Goal: Transaction & Acquisition: Purchase product/service

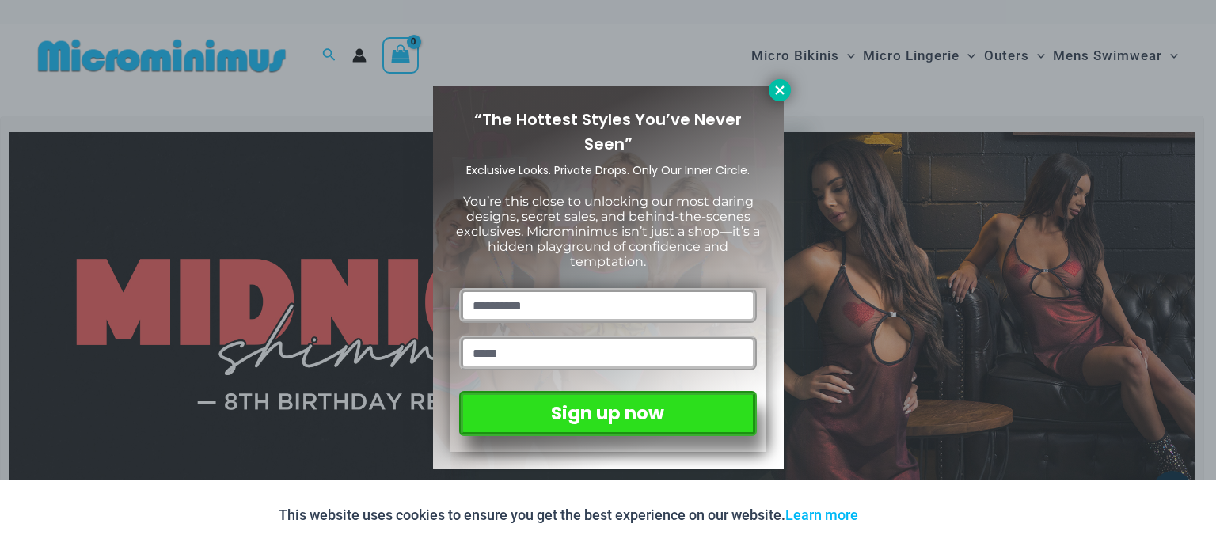
click at [776, 88] on icon at bounding box center [780, 90] width 14 height 14
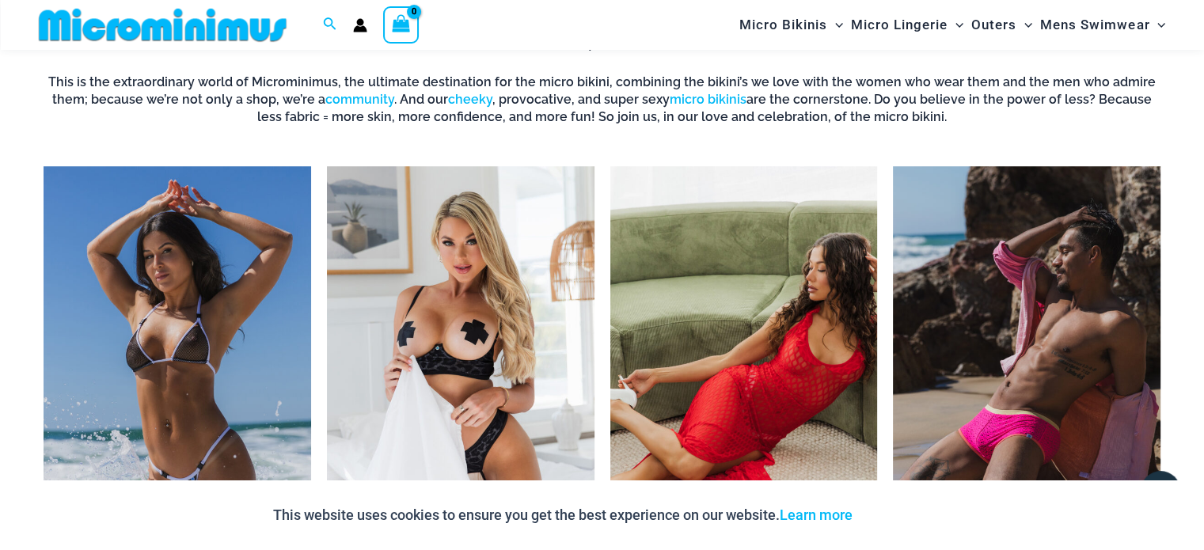
scroll to position [1252, 0]
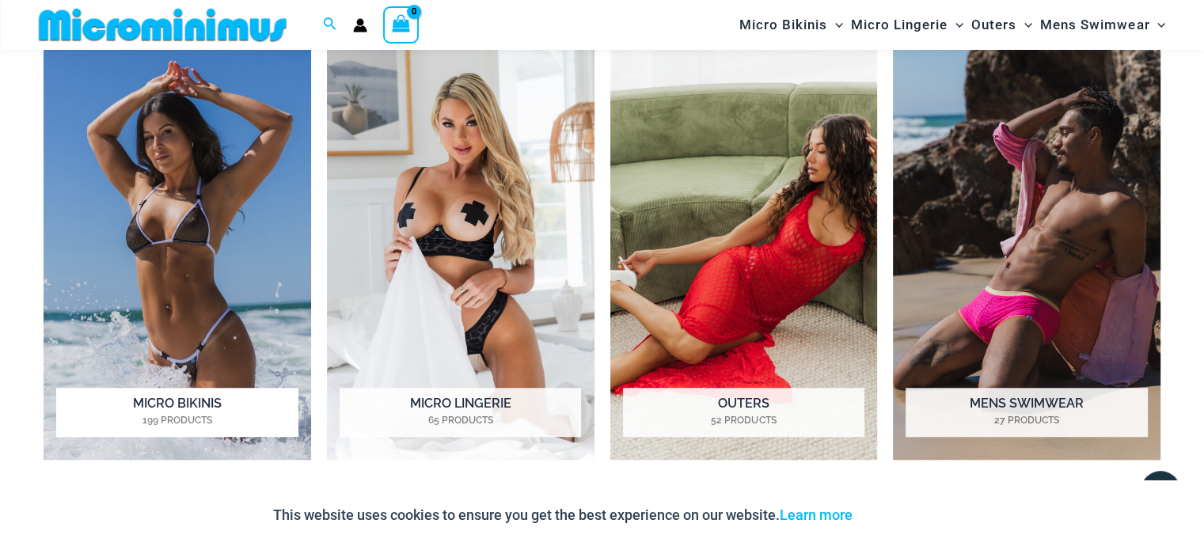
click at [188, 400] on h2 "Micro Bikinis 199 Products" at bounding box center [176, 412] width 241 height 49
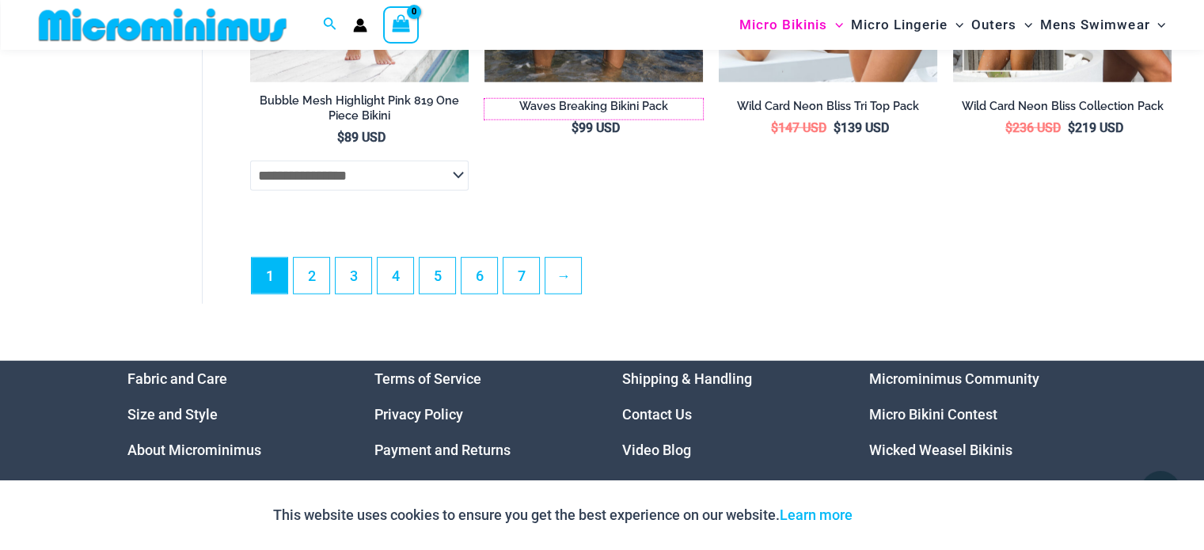
scroll to position [4377, 0]
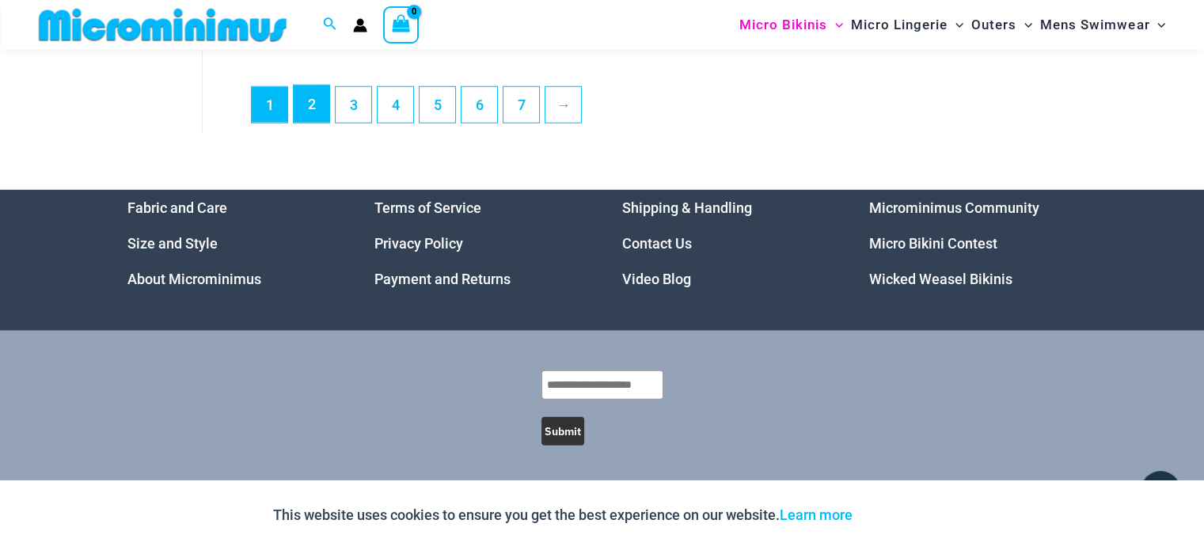
click at [318, 108] on link "2" at bounding box center [312, 103] width 36 height 37
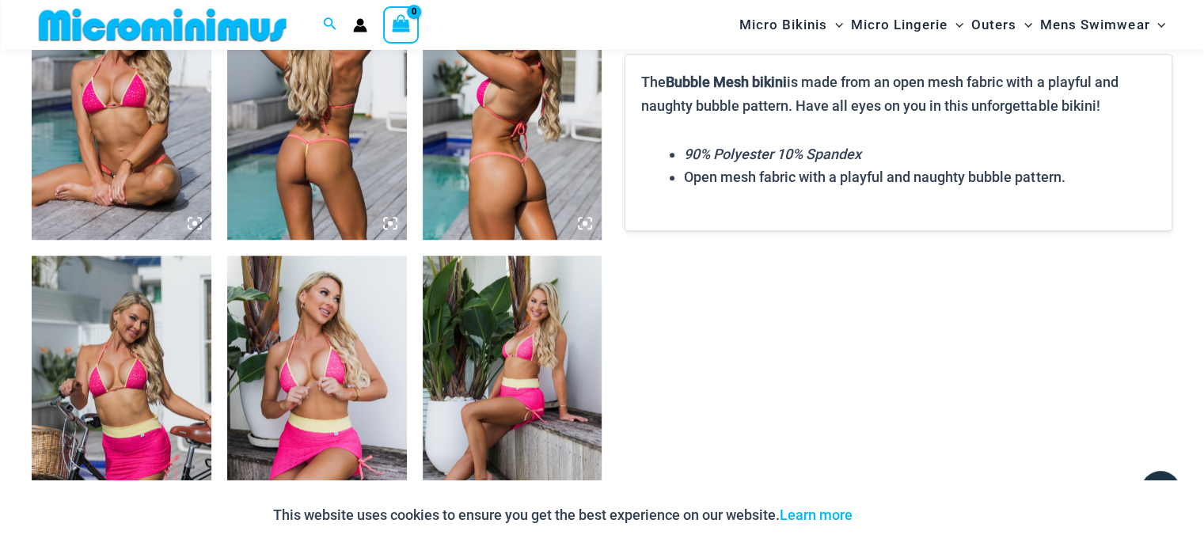
scroll to position [1093, 0]
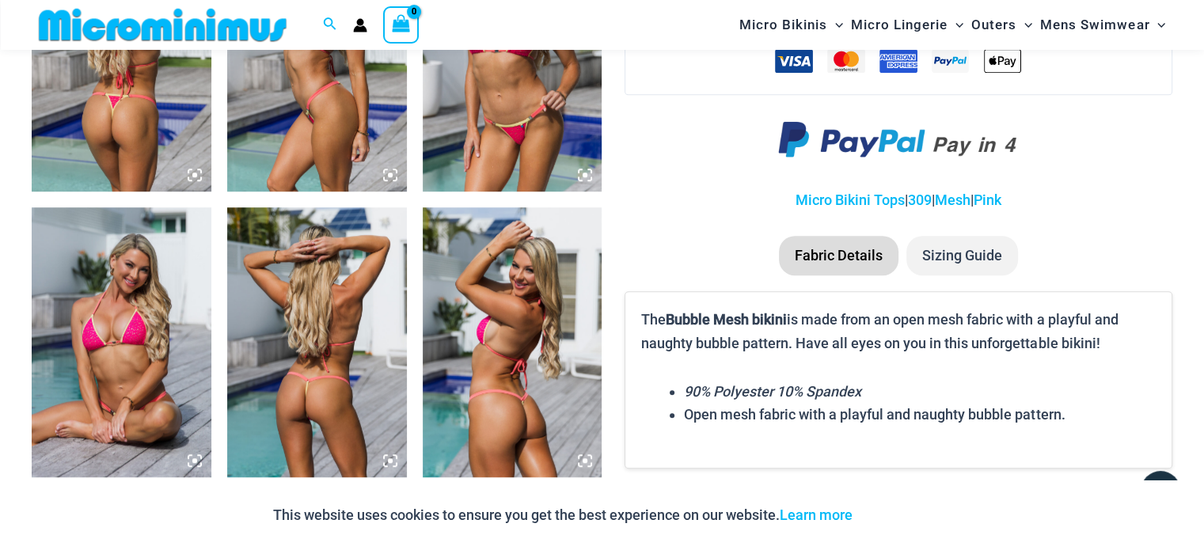
click at [487, 116] on img at bounding box center [513, 56] width 180 height 269
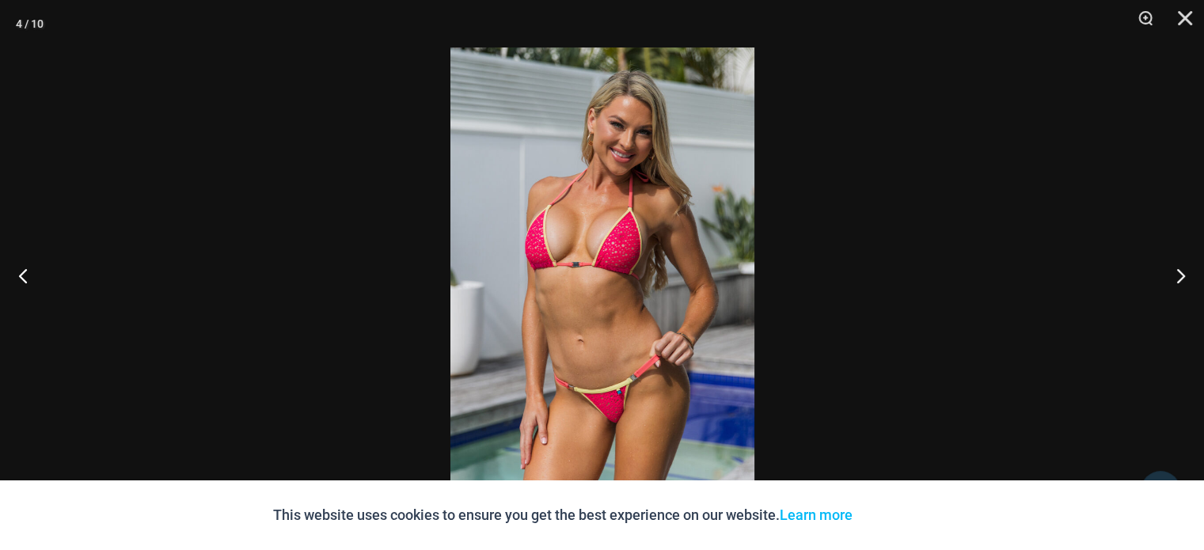
click at [606, 183] on img at bounding box center [602, 274] width 304 height 455
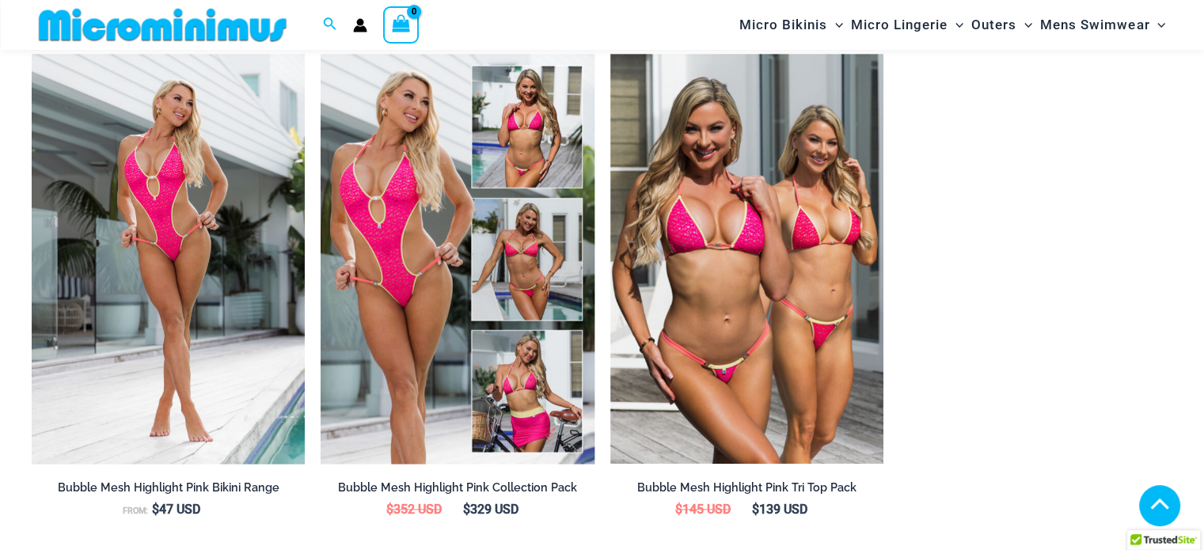
scroll to position [1583, 0]
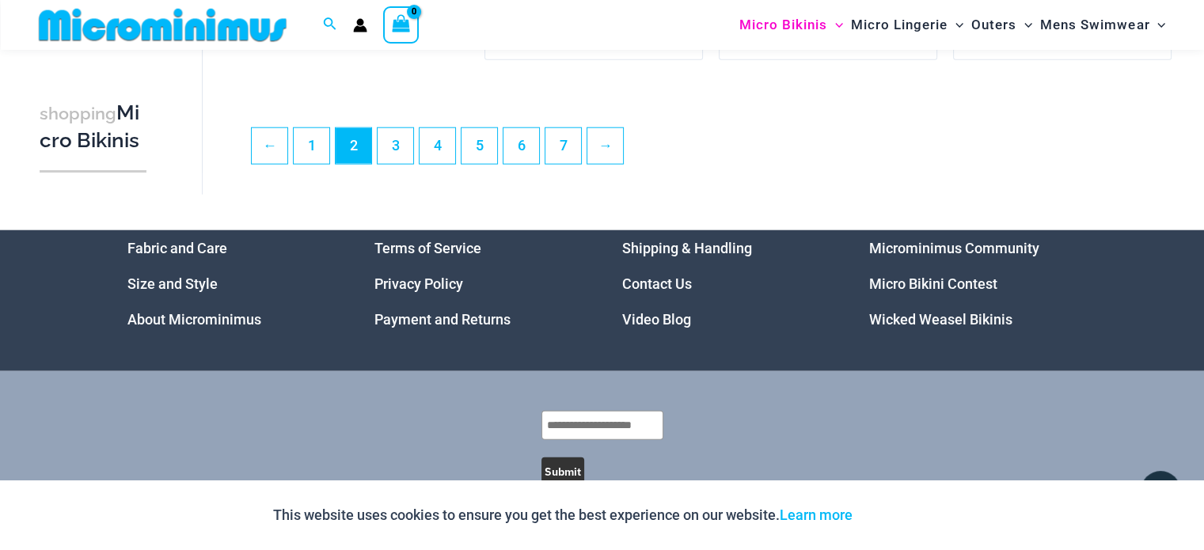
scroll to position [4018, 0]
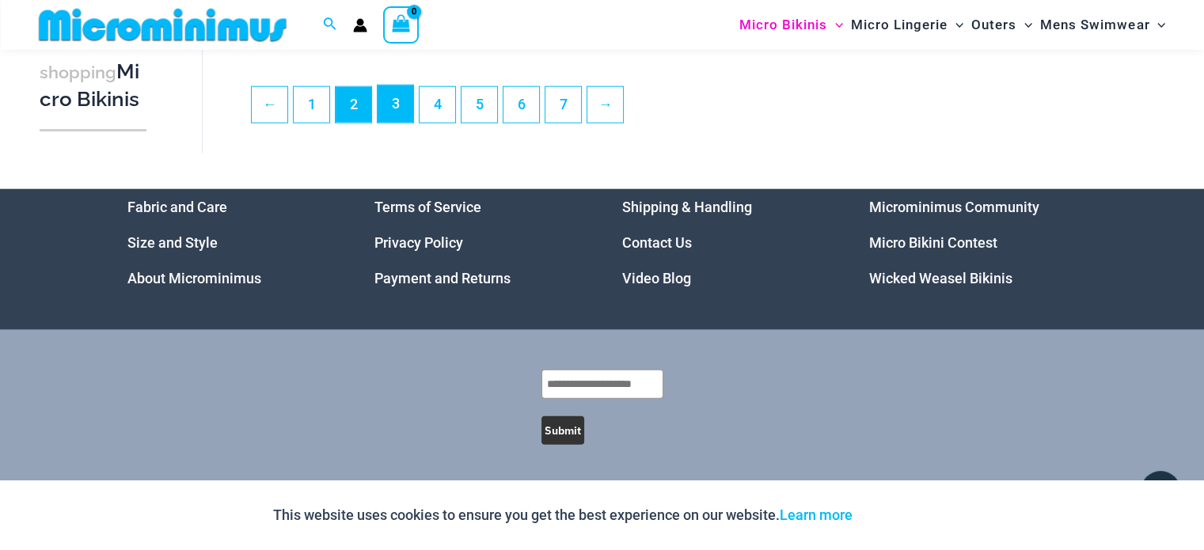
click at [396, 110] on link "3" at bounding box center [396, 103] width 36 height 37
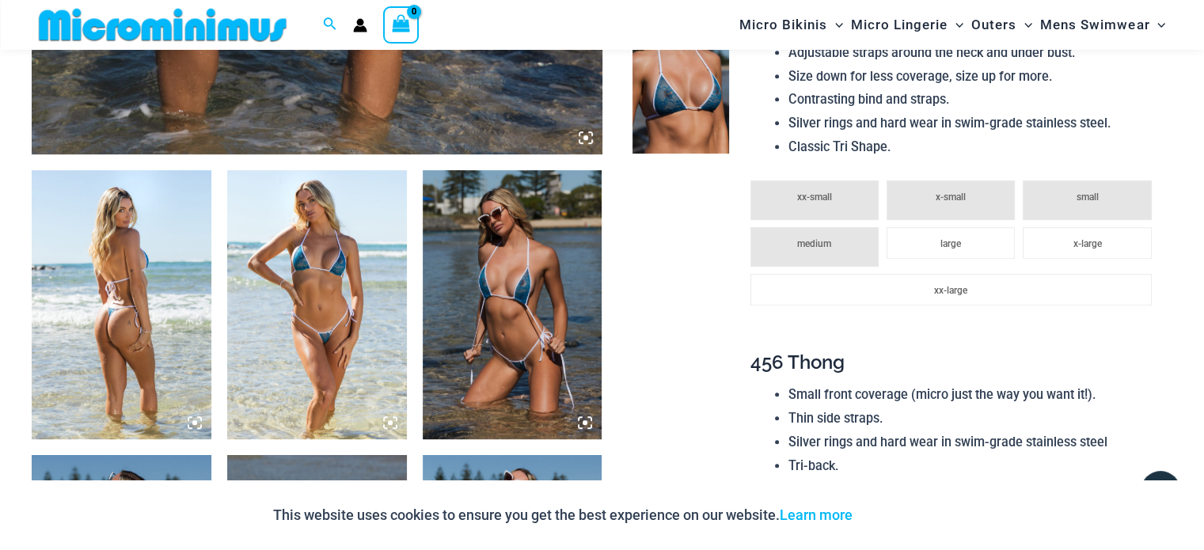
scroll to position [777, 0]
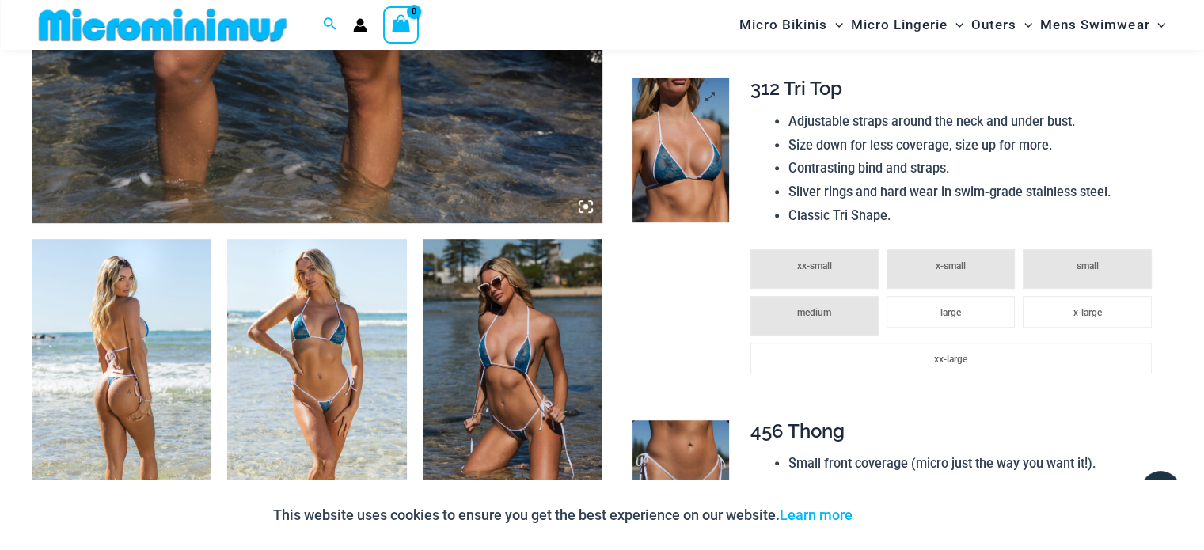
click at [688, 155] on img at bounding box center [680, 150] width 97 height 145
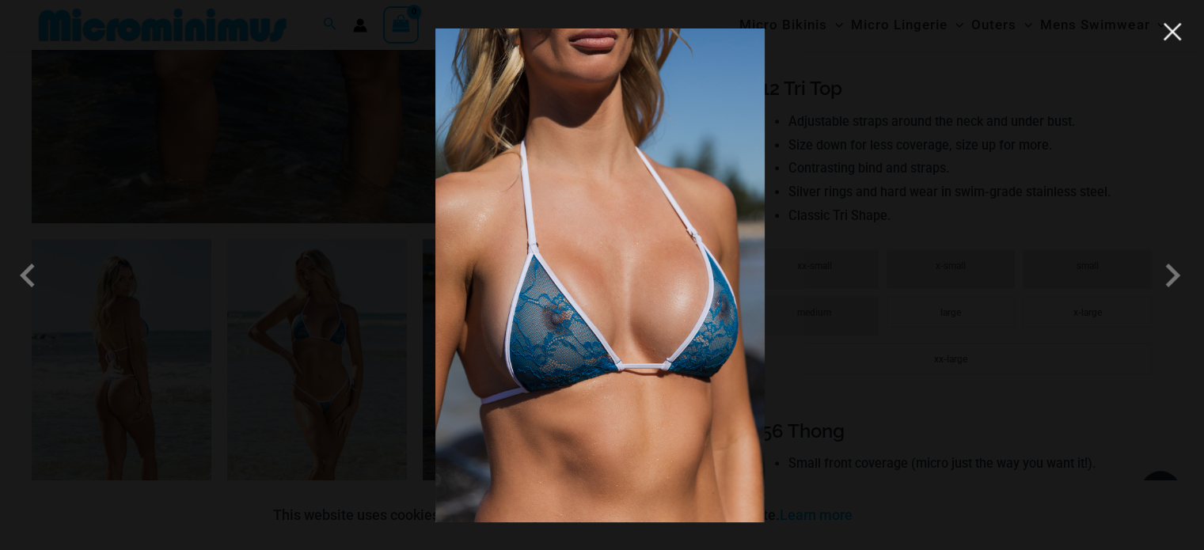
click at [1174, 34] on button "Close" at bounding box center [1172, 32] width 24 height 24
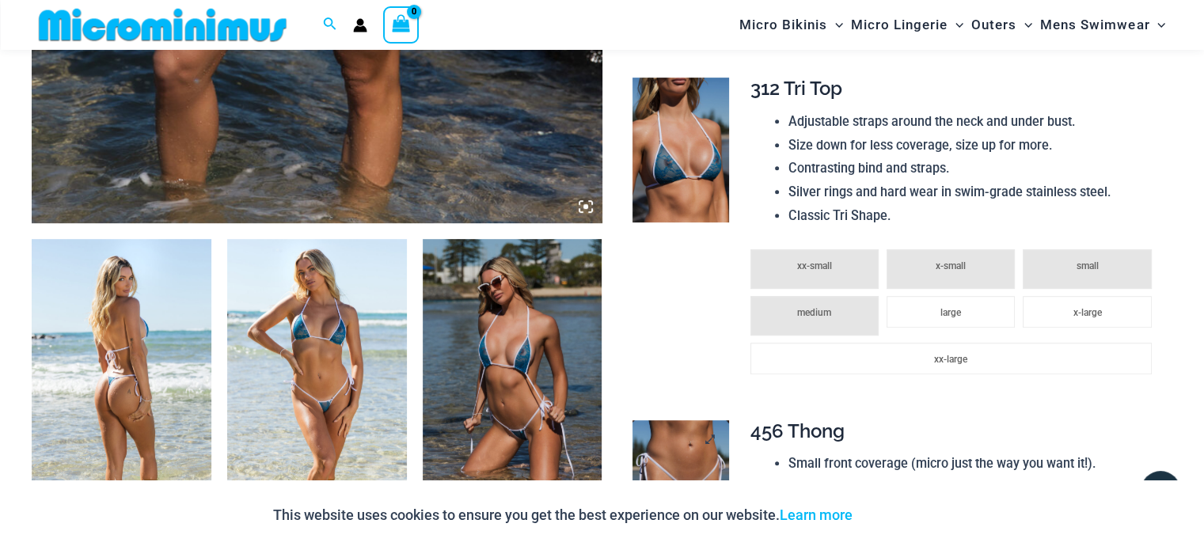
click at [695, 452] on img at bounding box center [680, 492] width 97 height 145
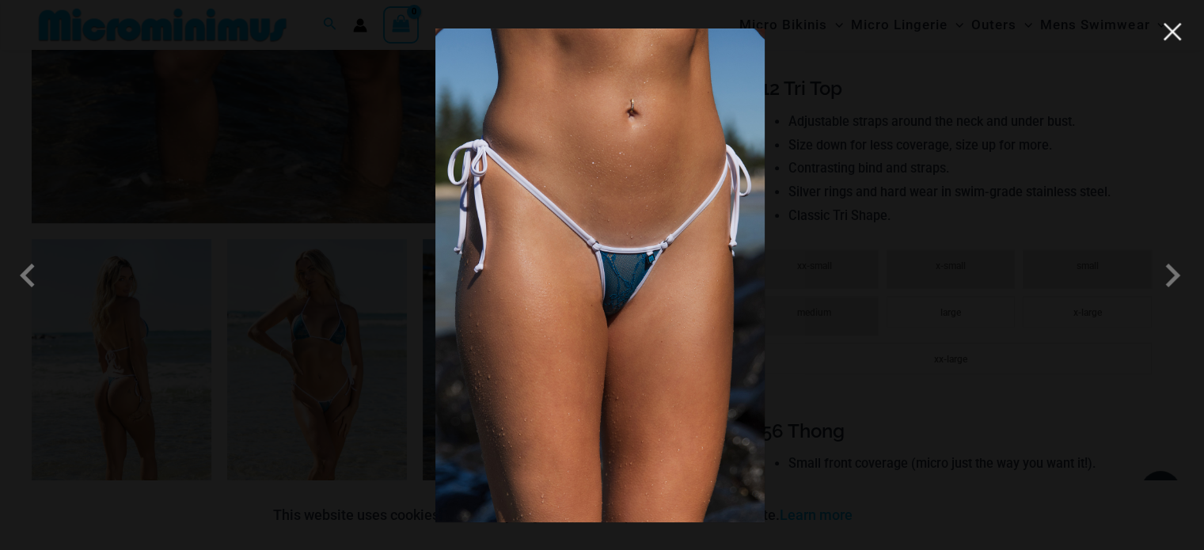
click at [1181, 34] on button "Close" at bounding box center [1172, 32] width 24 height 24
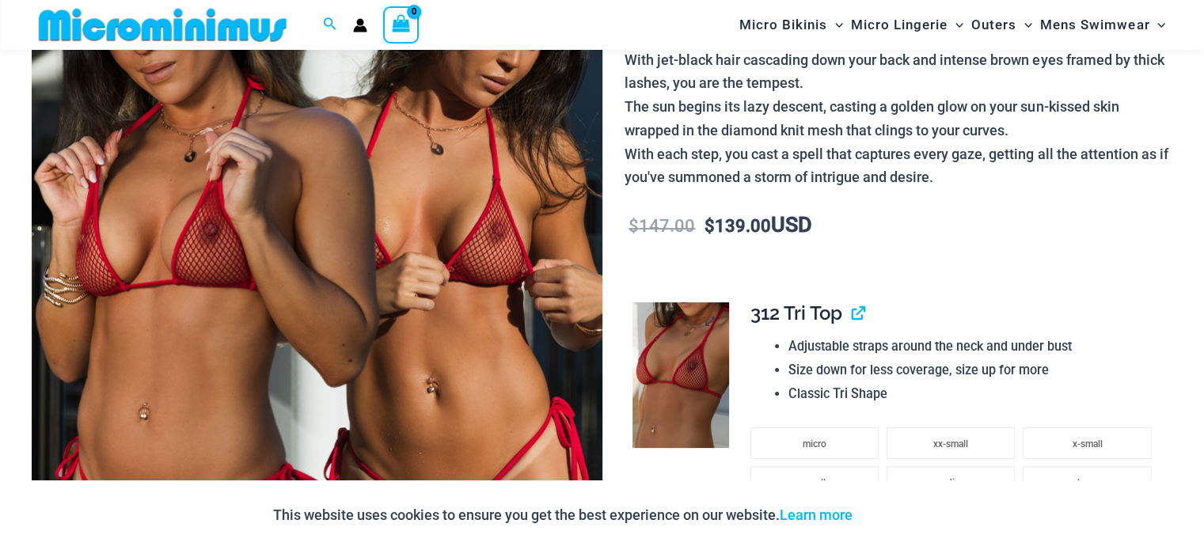
scroll to position [460, 0]
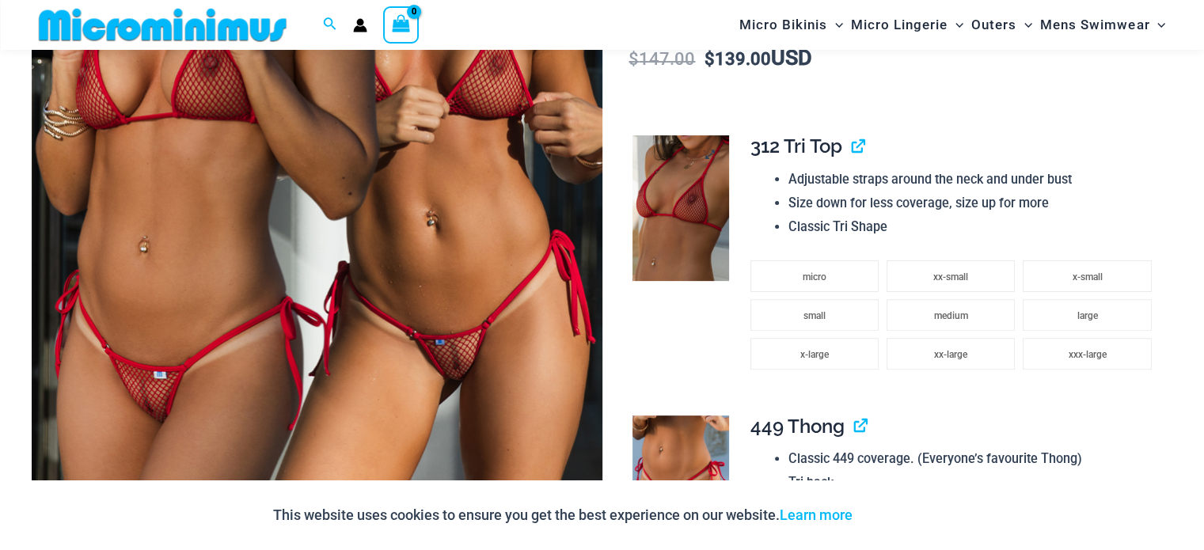
click at [701, 223] on img at bounding box center [680, 207] width 97 height 145
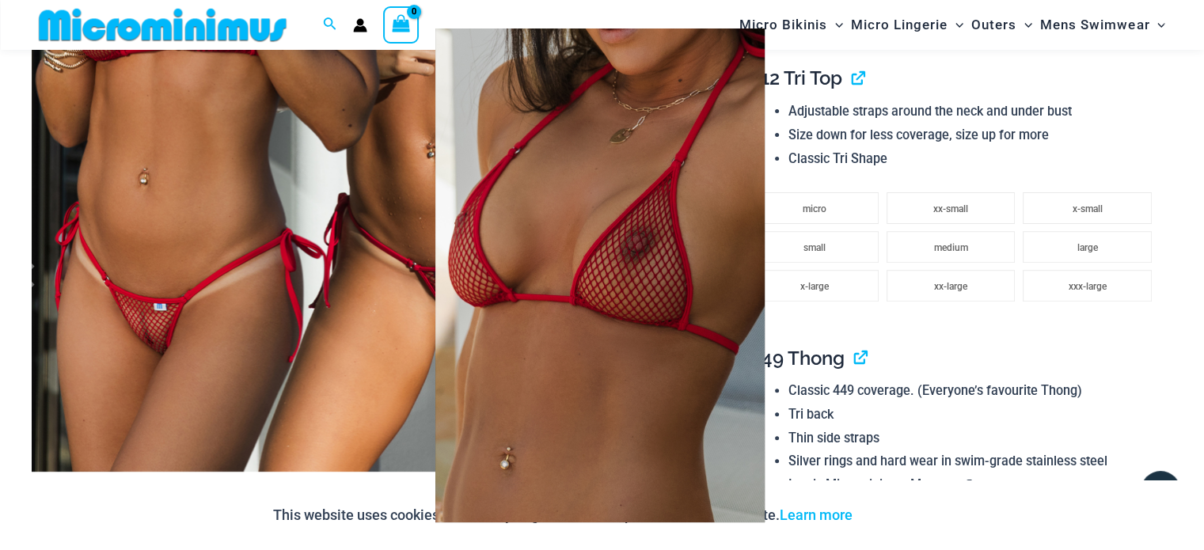
scroll to position [697, 0]
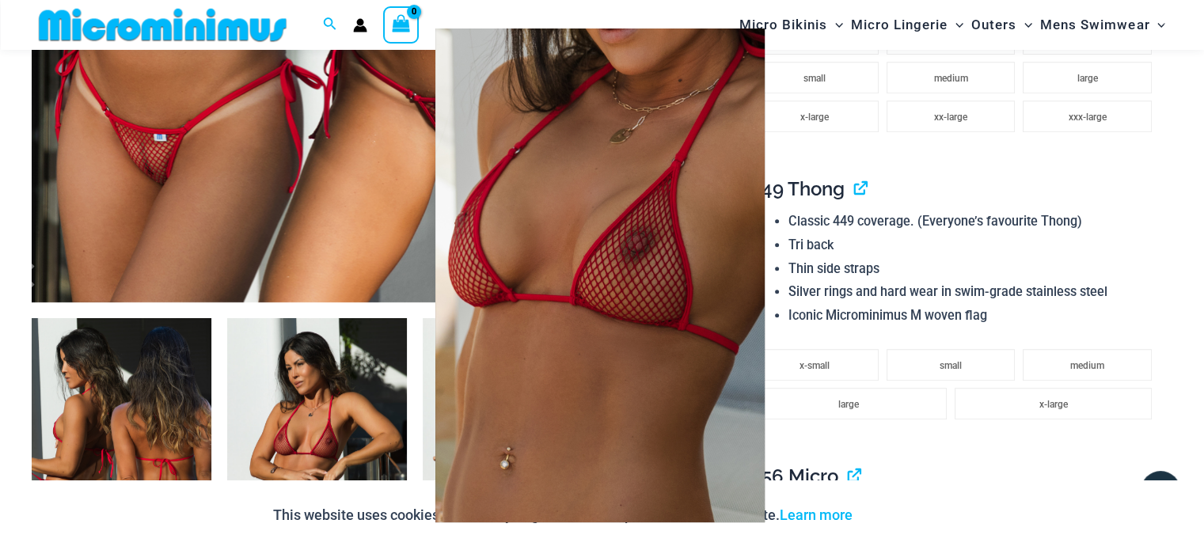
click at [691, 237] on img at bounding box center [599, 275] width 329 height 494
click at [830, 218] on div at bounding box center [602, 275] width 1204 height 550
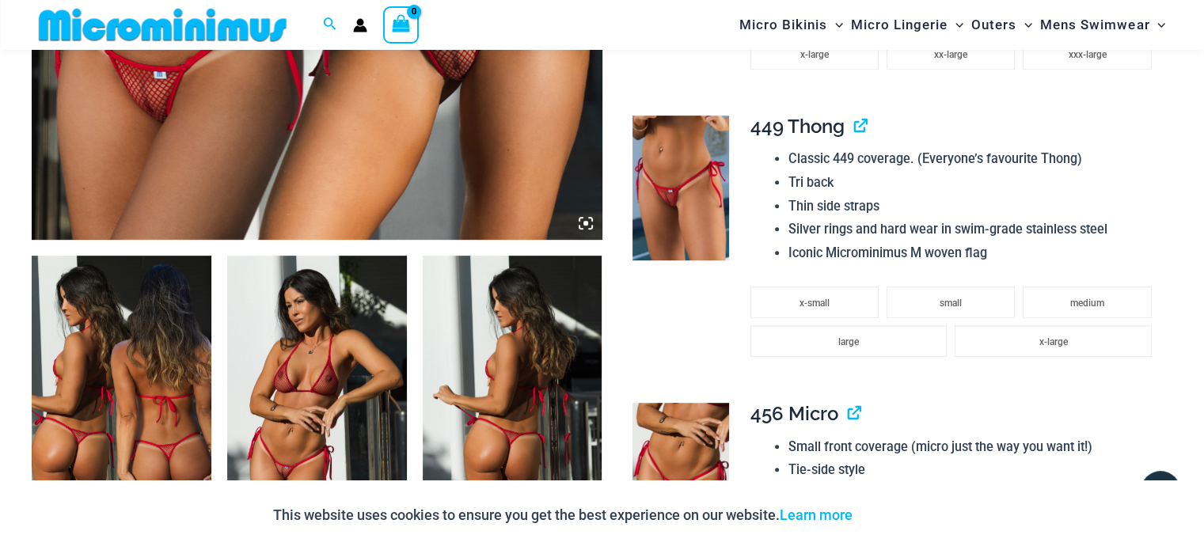
scroll to position [856, 0]
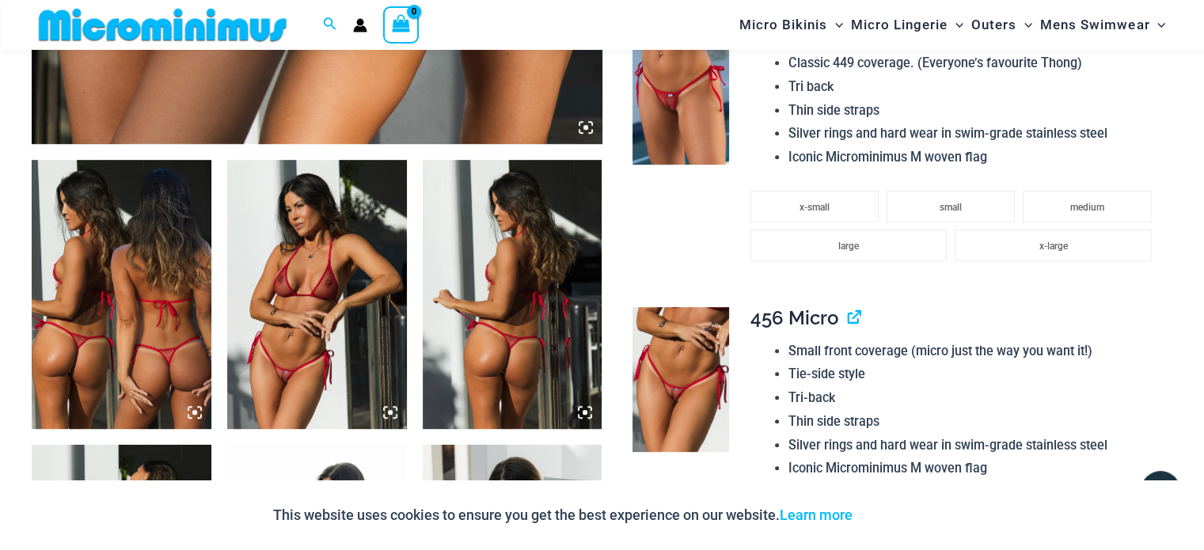
click at [690, 379] on img at bounding box center [680, 379] width 97 height 145
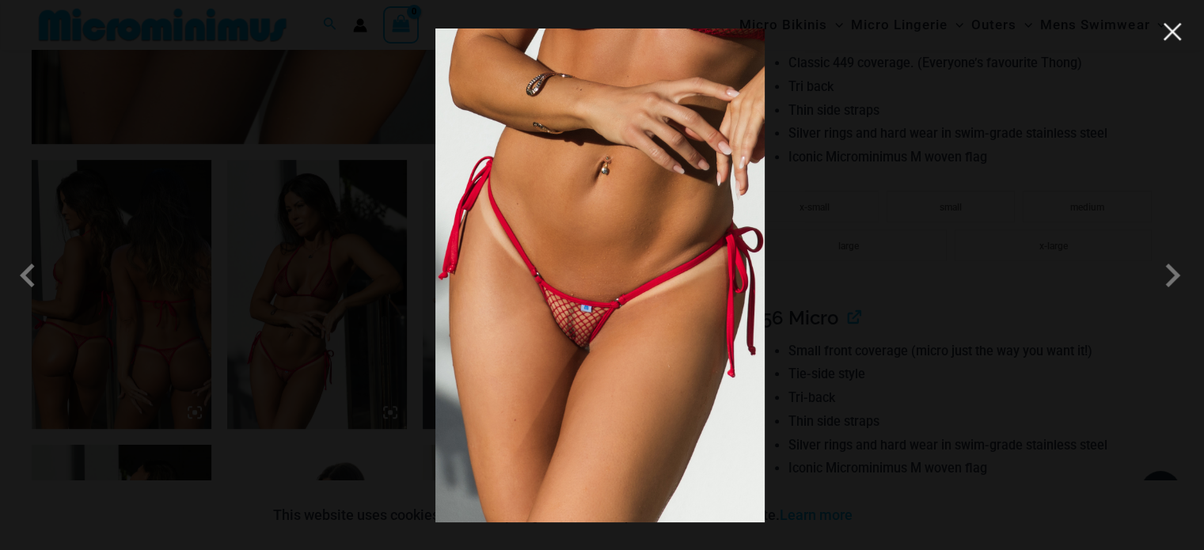
click at [1183, 34] on button "Close" at bounding box center [1172, 32] width 24 height 24
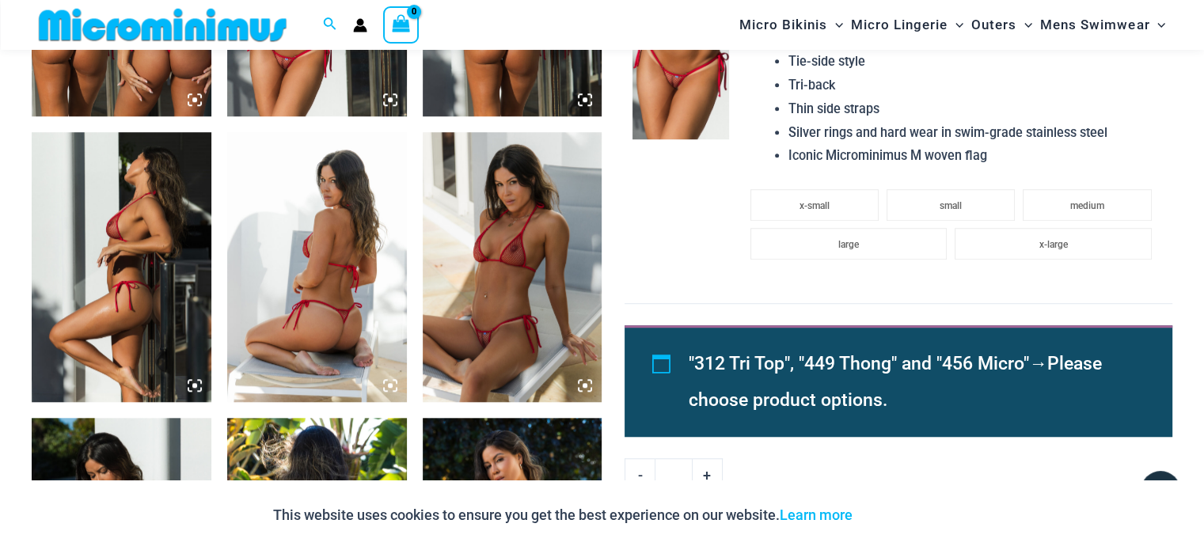
scroll to position [1251, 0]
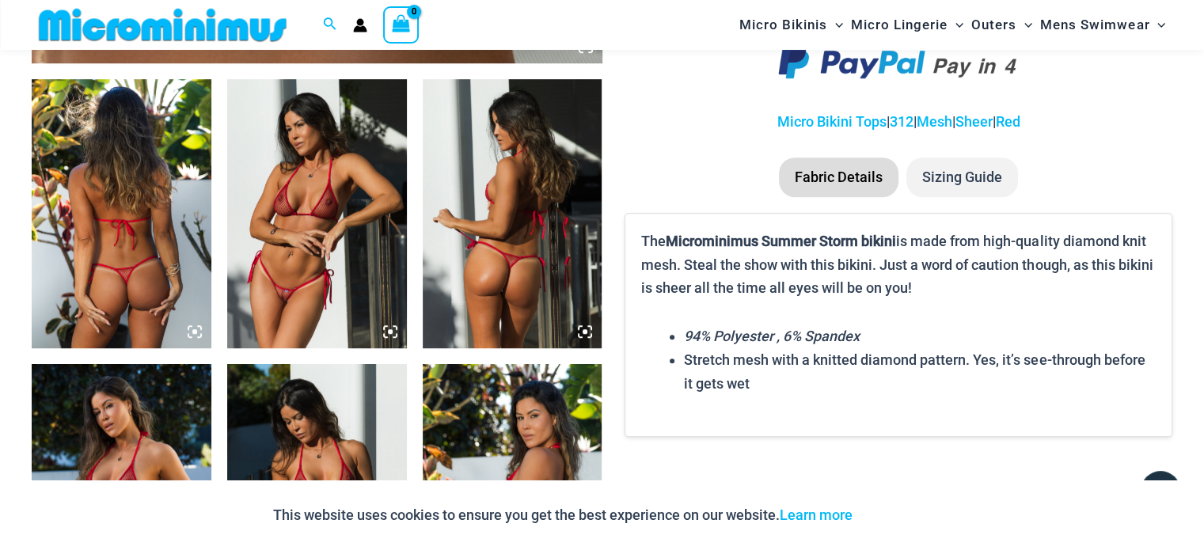
scroll to position [1174, 0]
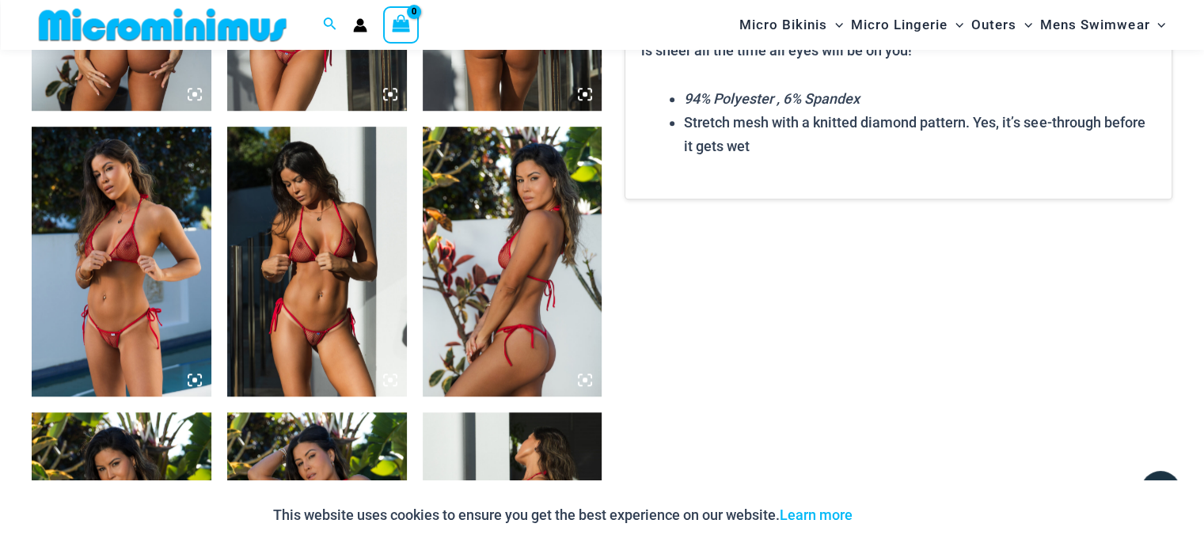
click at [345, 281] on img at bounding box center [317, 261] width 180 height 269
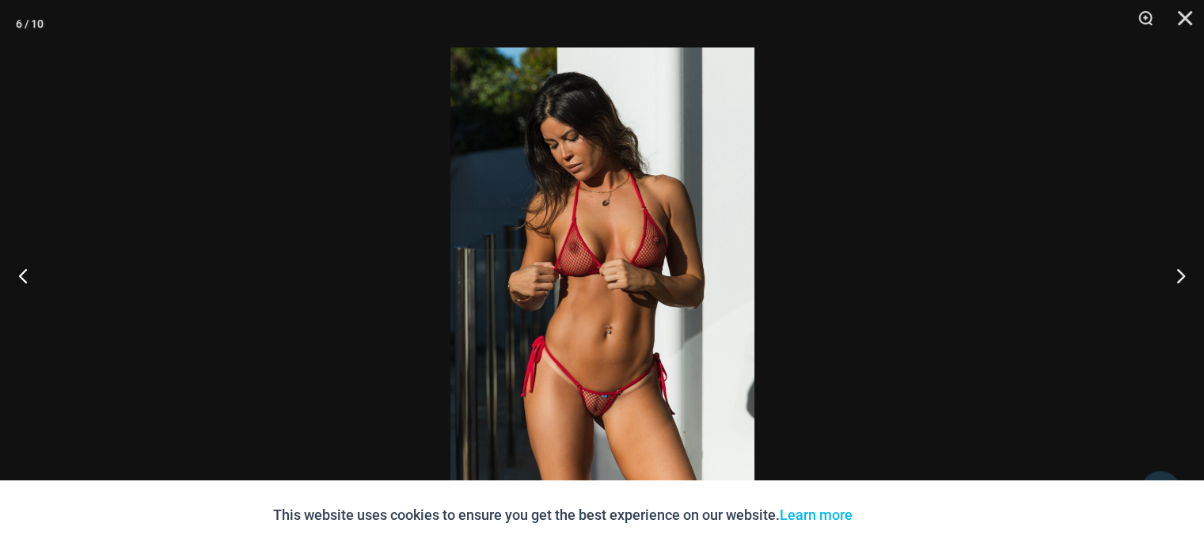
click at [636, 340] on img at bounding box center [602, 274] width 304 height 455
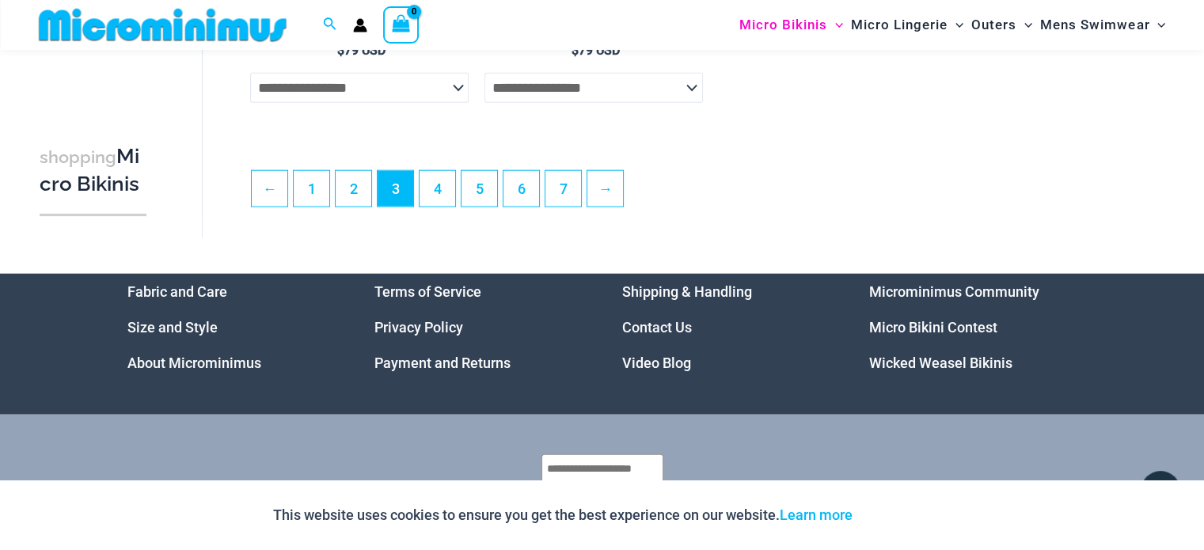
scroll to position [3941, 0]
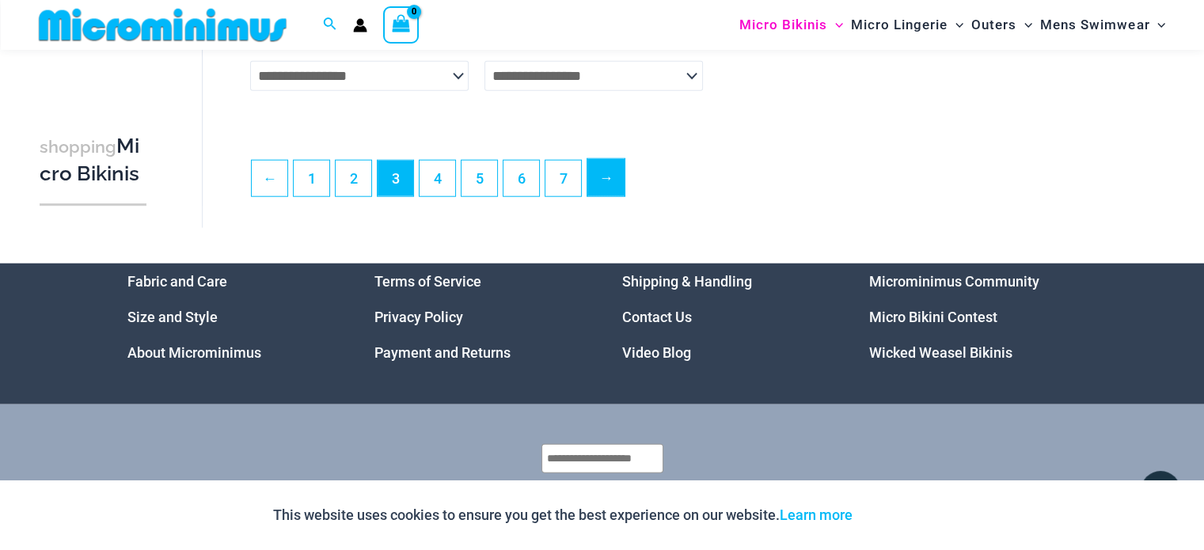
click at [605, 196] on link "→" at bounding box center [605, 177] width 37 height 37
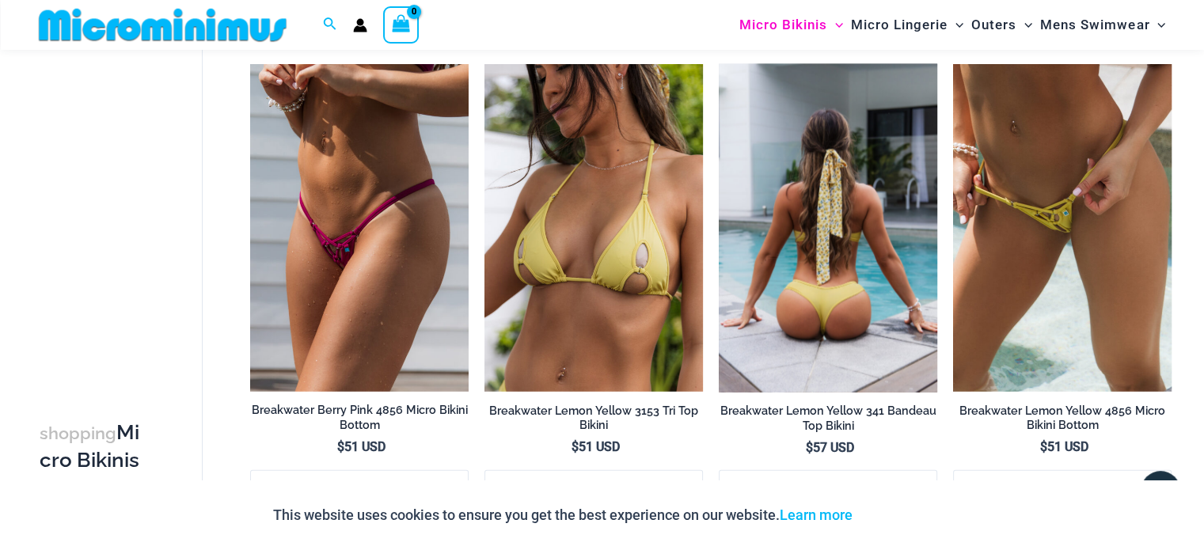
scroll to position [3865, 0]
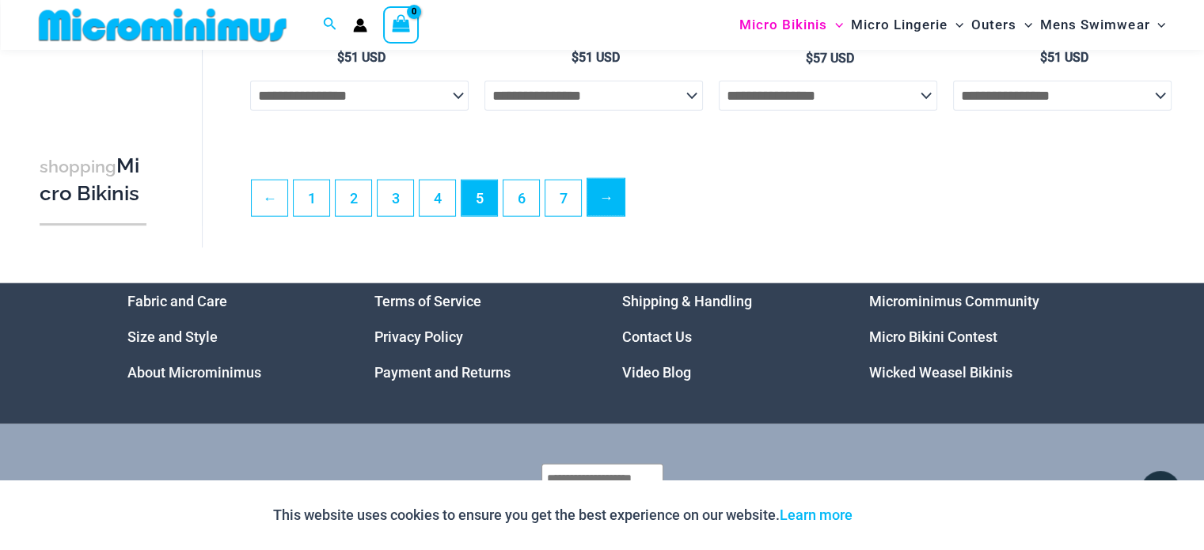
click at [601, 206] on link "→" at bounding box center [605, 197] width 37 height 37
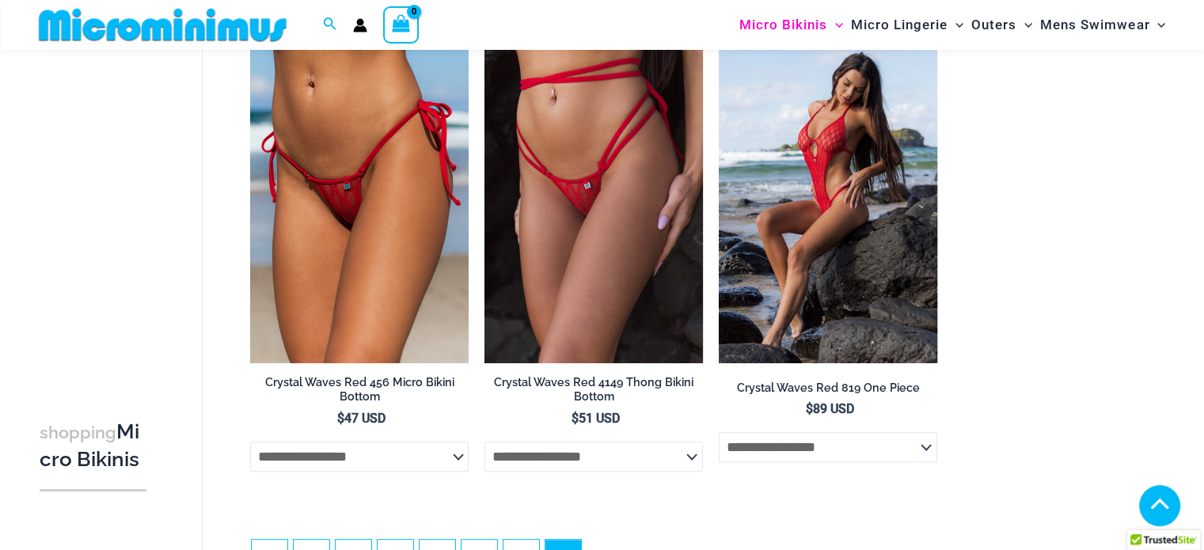
scroll to position [1015, 0]
